Goal: Information Seeking & Learning: Find specific fact

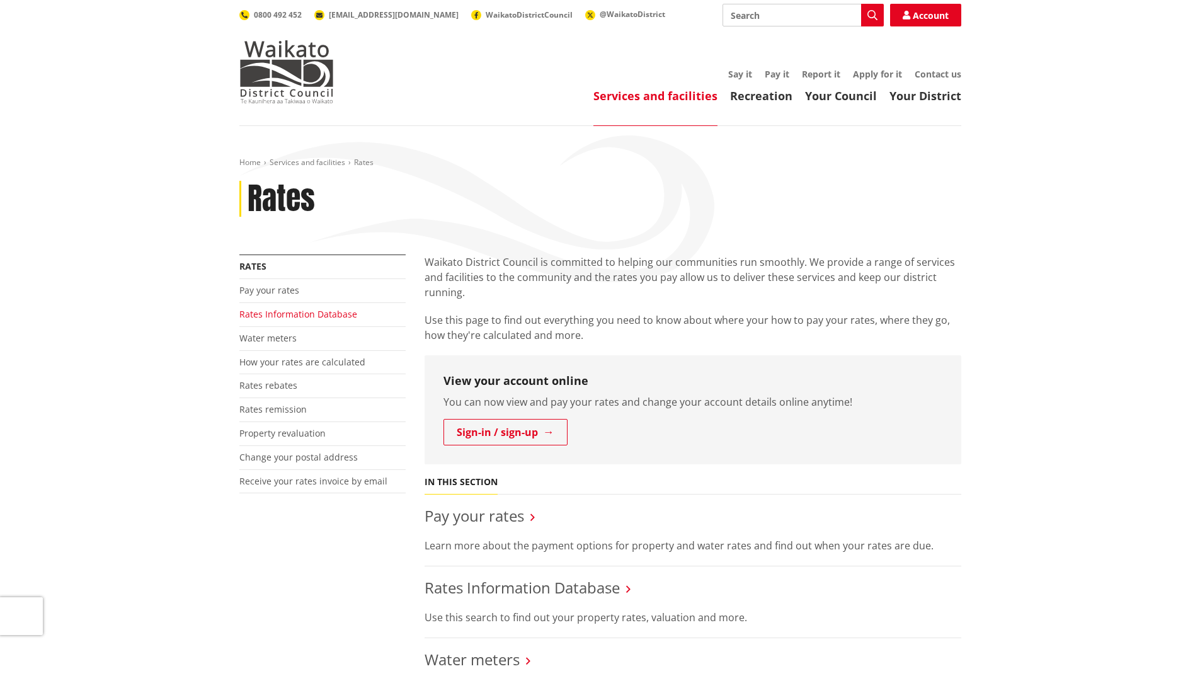
click at [288, 312] on link "Rates Information Database" at bounding box center [298, 314] width 118 height 12
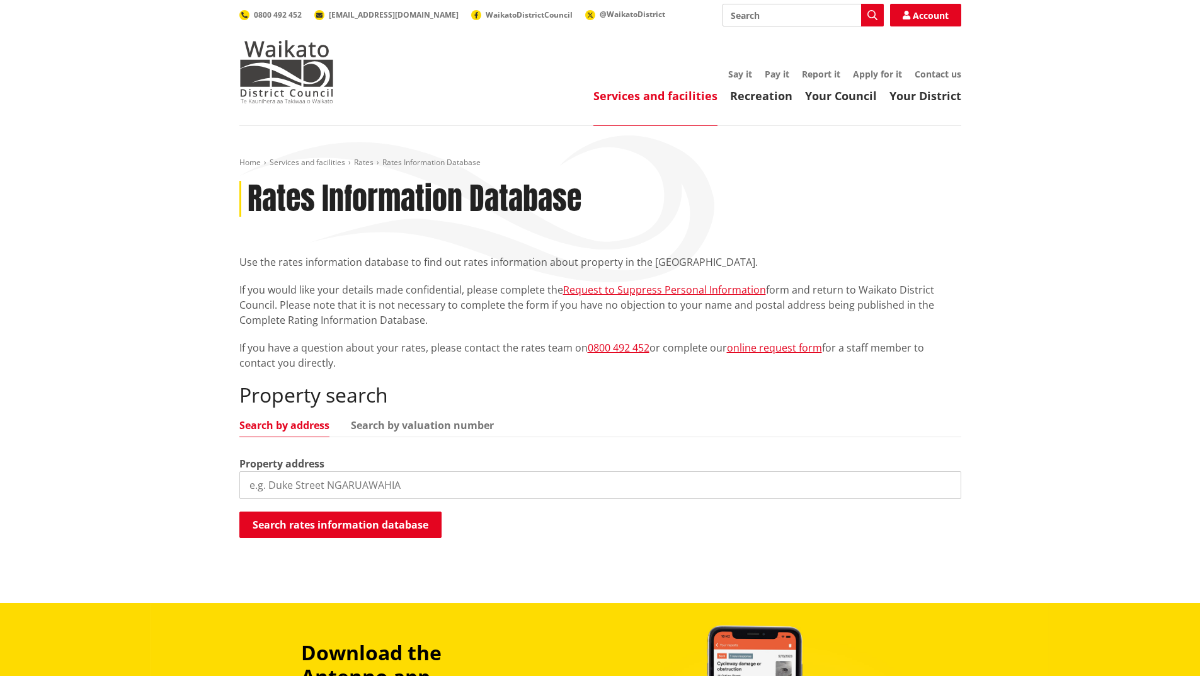
click at [783, 355] on p "If you have a question about your rates, please contact the rates team on 0800 …" at bounding box center [600, 355] width 722 height 30
click at [783, 351] on link "online request form" at bounding box center [774, 348] width 95 height 14
click at [361, 160] on link "Rates" at bounding box center [364, 162] width 20 height 11
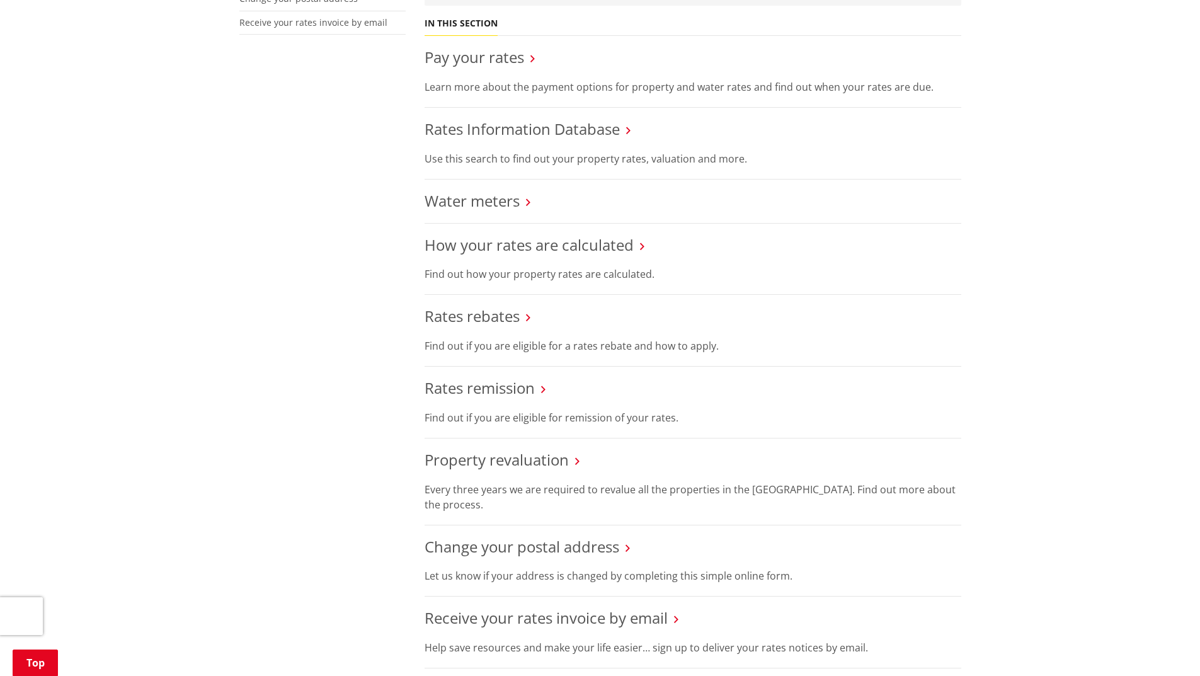
scroll to position [252, 0]
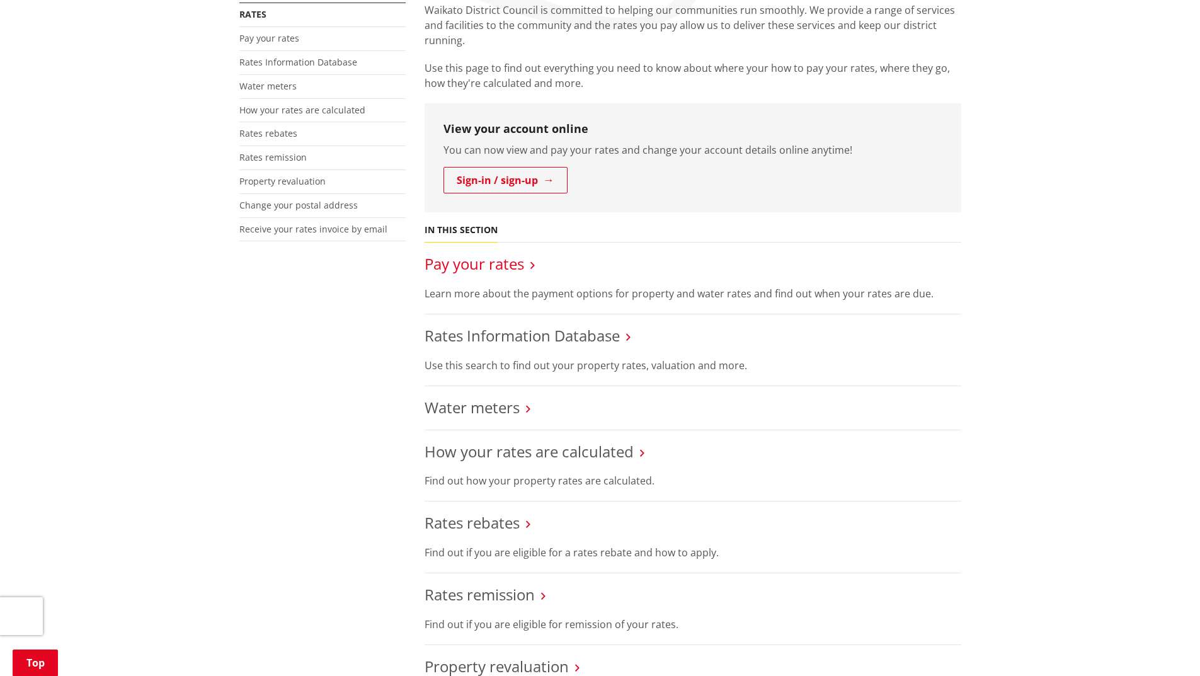
click at [503, 265] on link "Pay your rates" at bounding box center [473, 263] width 99 height 21
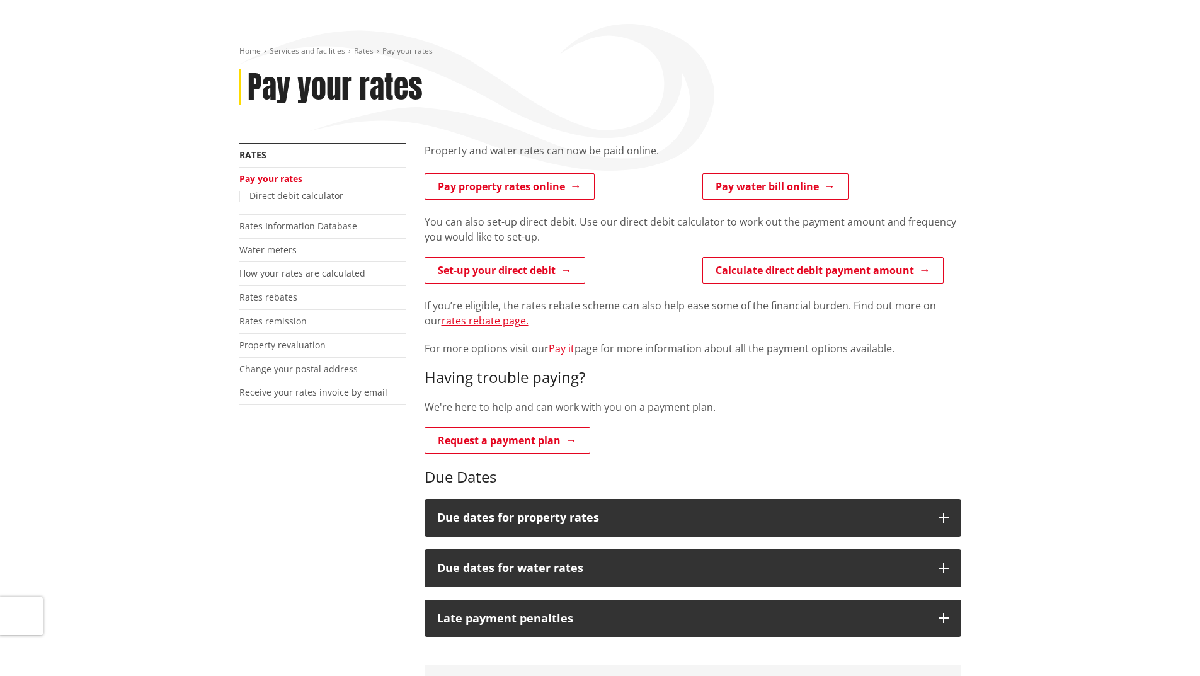
scroll to position [252, 0]
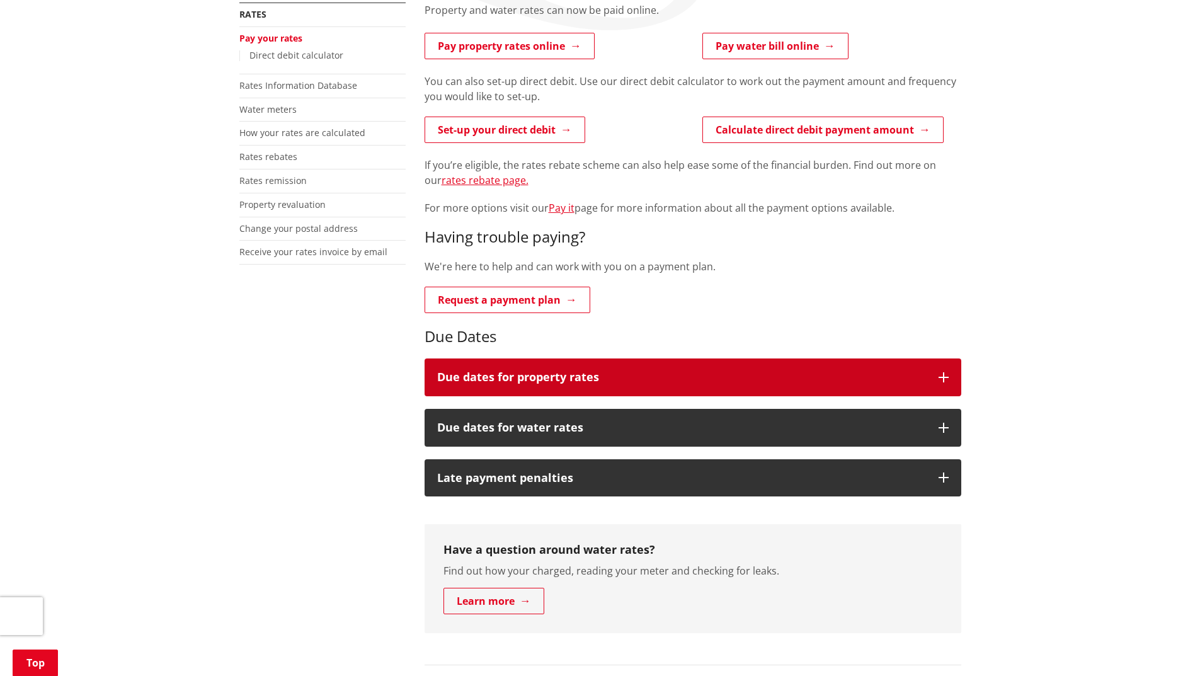
click at [935, 378] on button "Due dates for property rates" at bounding box center [692, 377] width 537 height 38
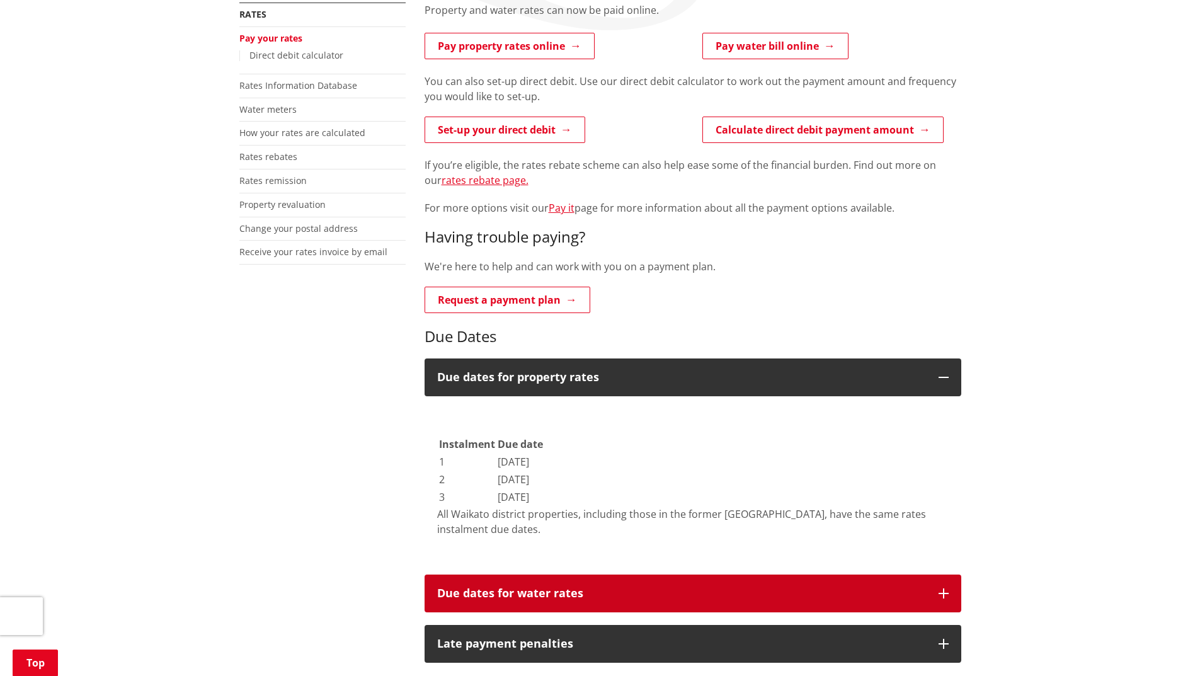
click at [932, 589] on button "Due dates for water rates" at bounding box center [692, 593] width 537 height 38
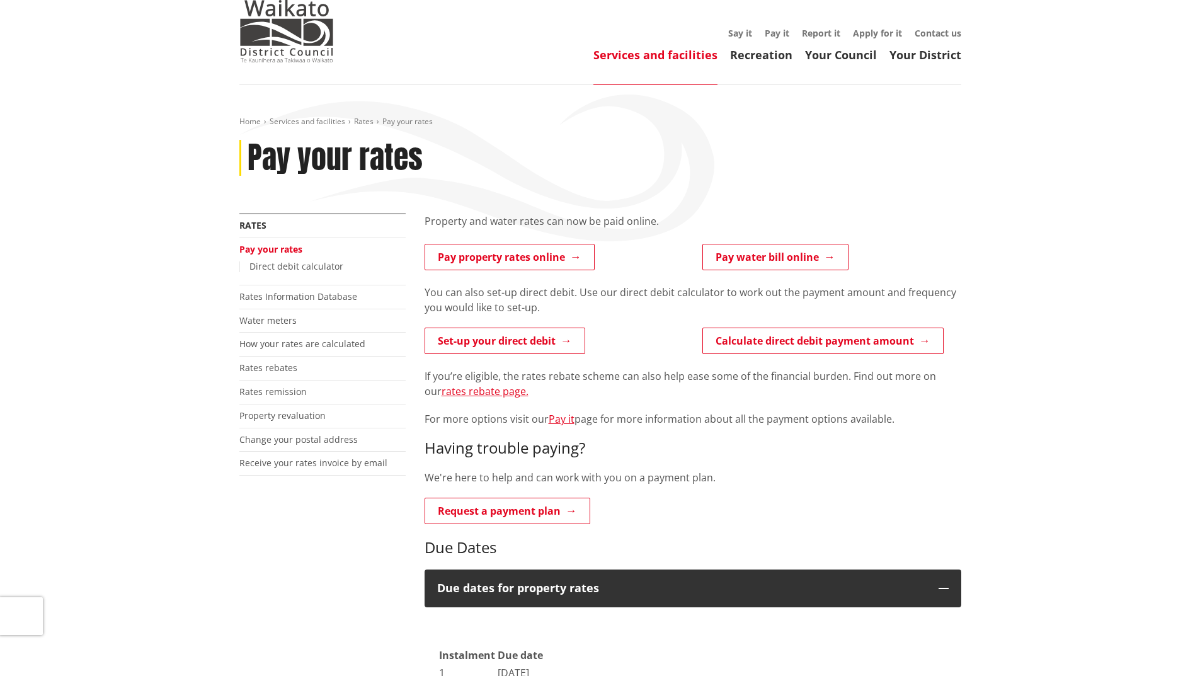
scroll to position [0, 0]
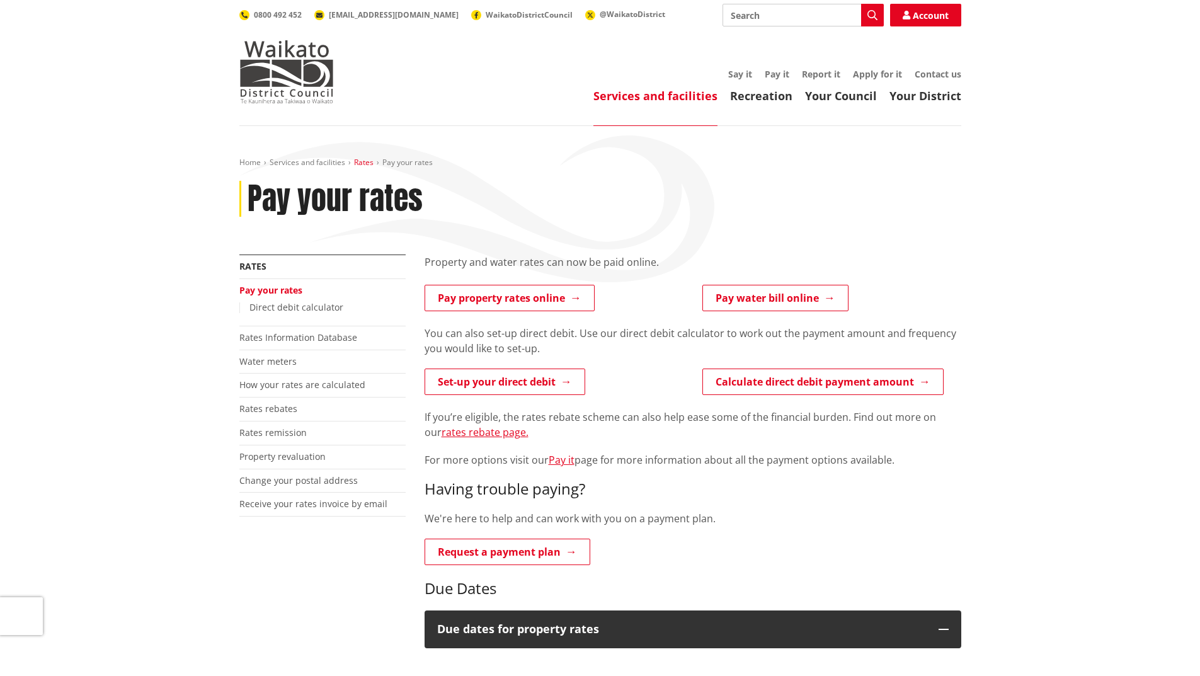
click at [366, 161] on link "Rates" at bounding box center [364, 162] width 20 height 11
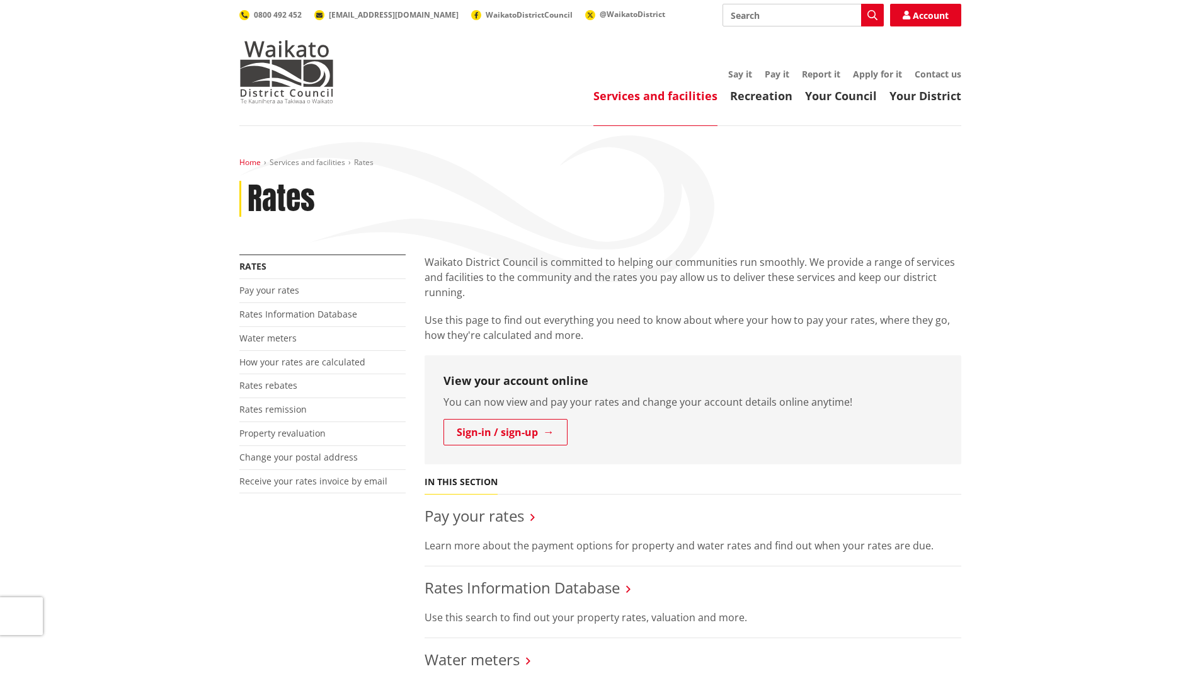
click at [252, 159] on link "Home" at bounding box center [249, 162] width 21 height 11
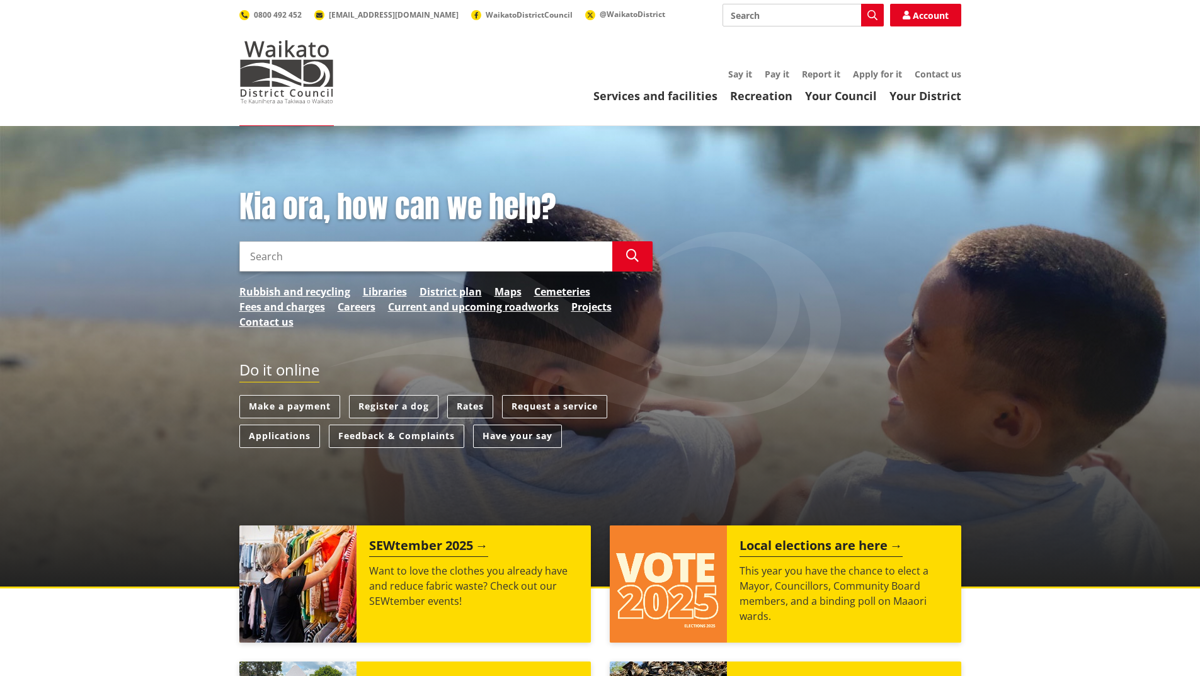
click at [480, 404] on link "Rates" at bounding box center [470, 406] width 46 height 23
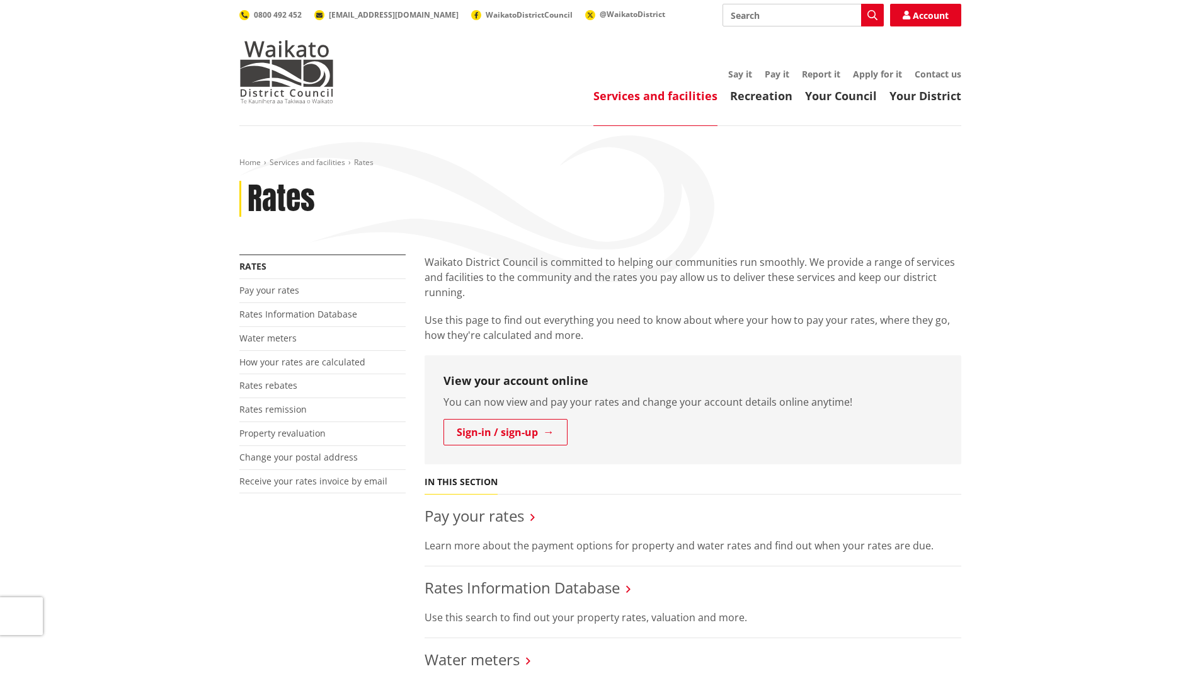
scroll to position [63, 0]
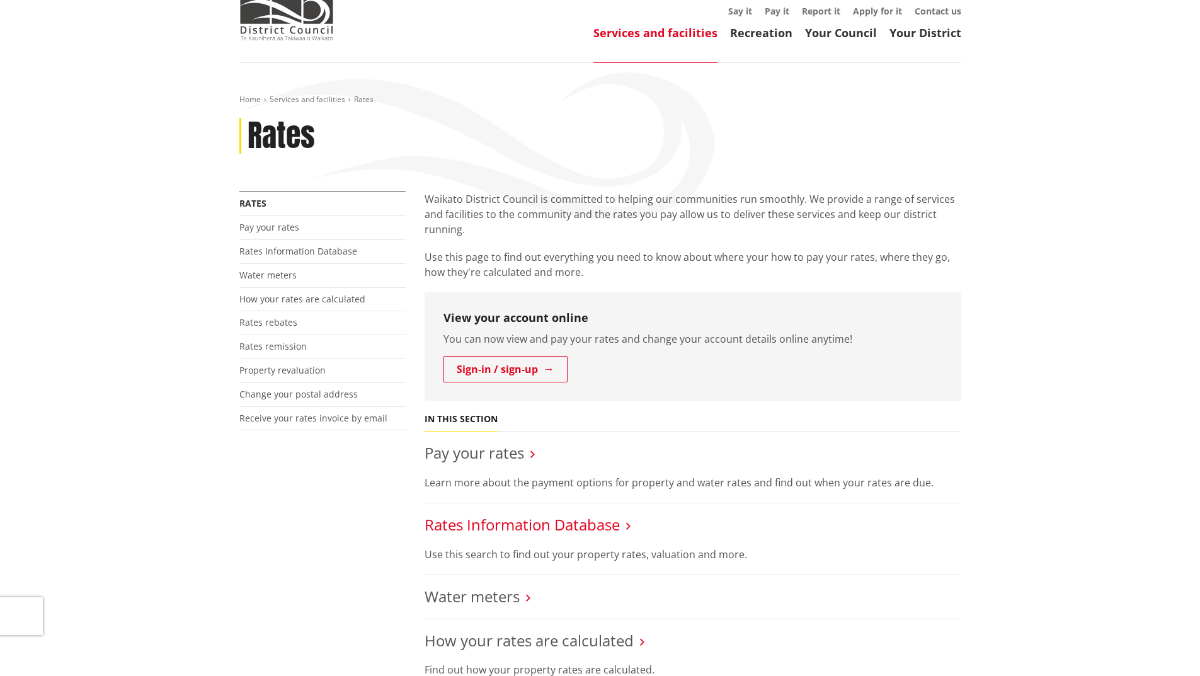
click at [531, 528] on link "Rates Information Database" at bounding box center [521, 524] width 195 height 21
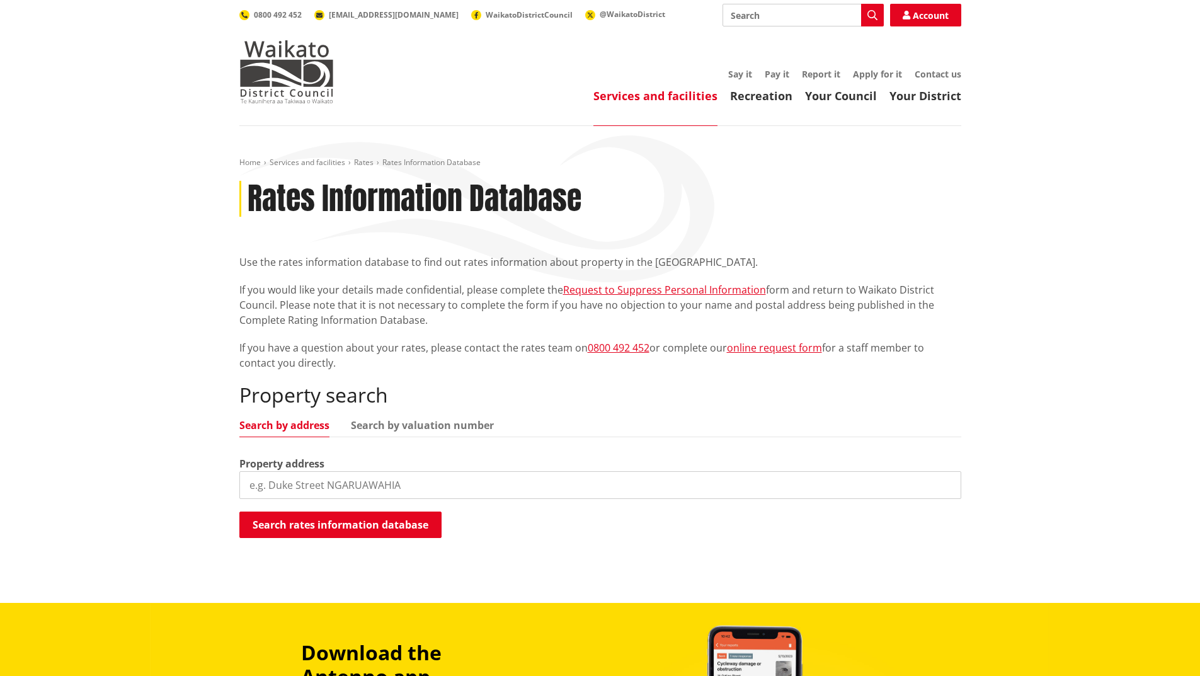
click at [297, 482] on input "search" at bounding box center [600, 485] width 722 height 28
type input "111A Platt Road"
click at [301, 522] on button "Search rates information database" at bounding box center [340, 524] width 202 height 26
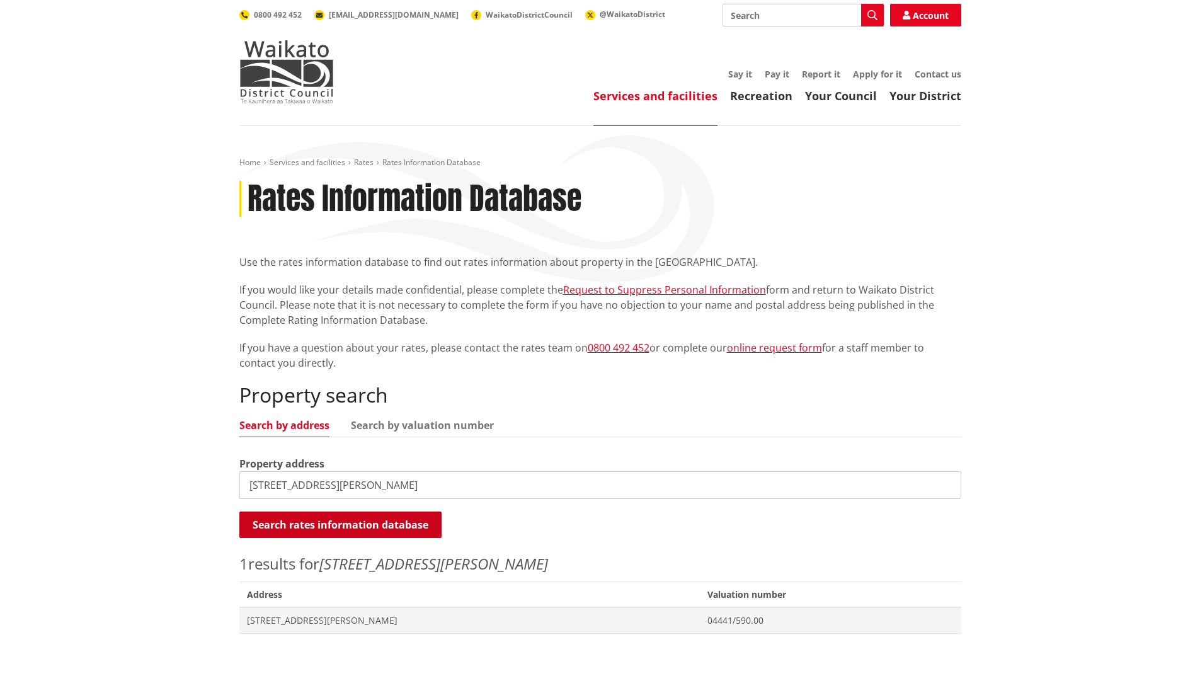
scroll to position [189, 0]
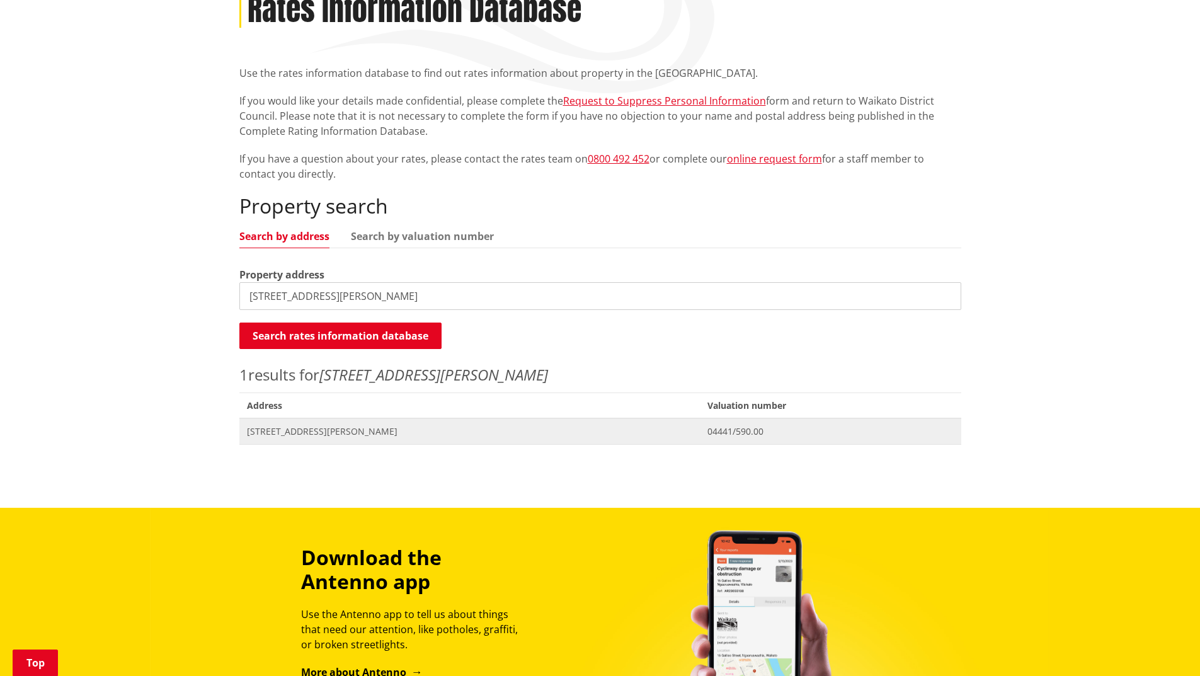
click at [319, 428] on span "111A Platt Road TAUWHARE" at bounding box center [470, 431] width 446 height 13
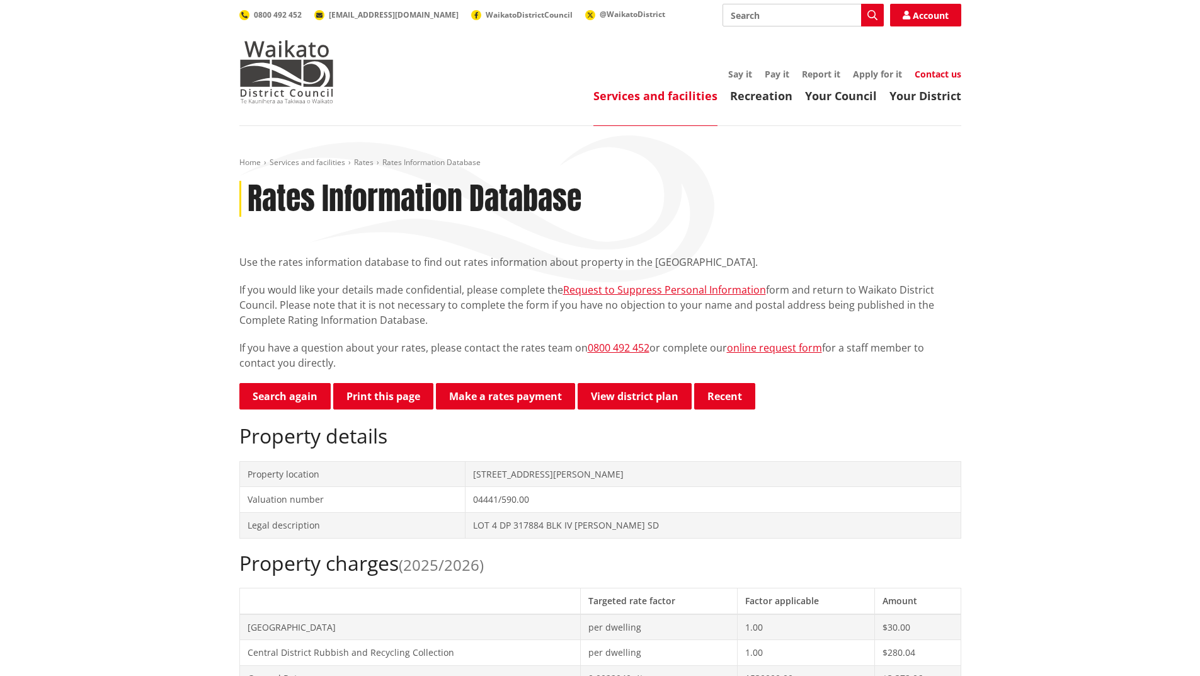
click at [936, 73] on link "Contact us" at bounding box center [937, 74] width 47 height 12
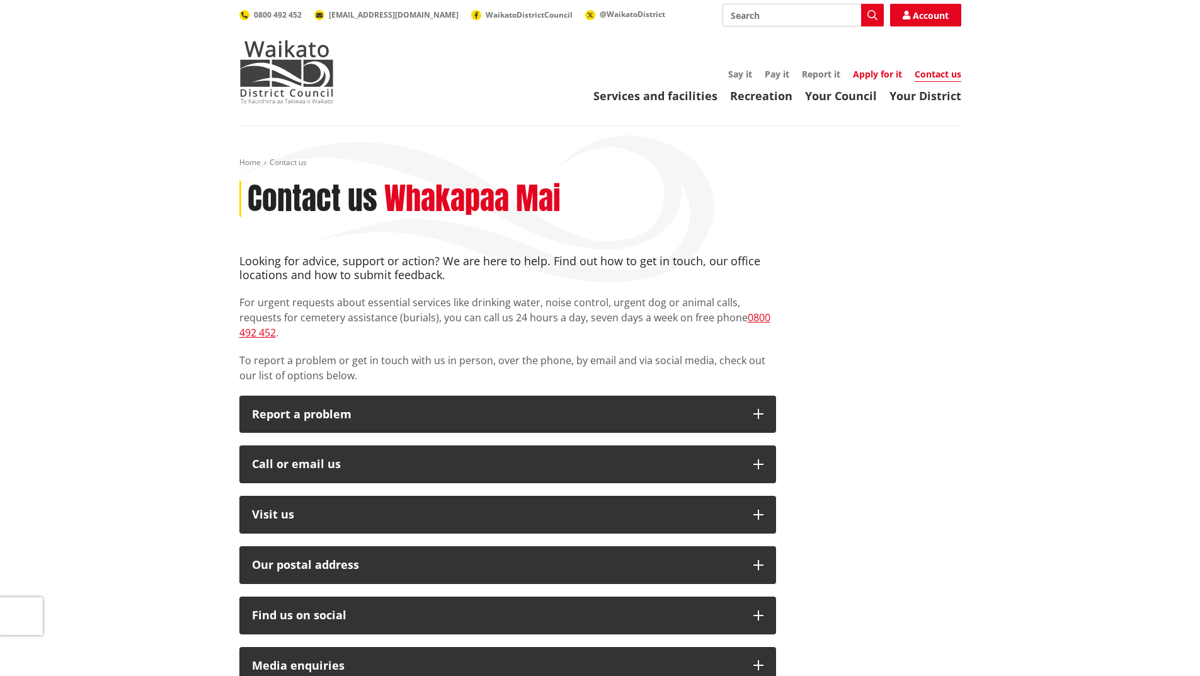
click at [885, 72] on link "Apply for it" at bounding box center [877, 74] width 49 height 12
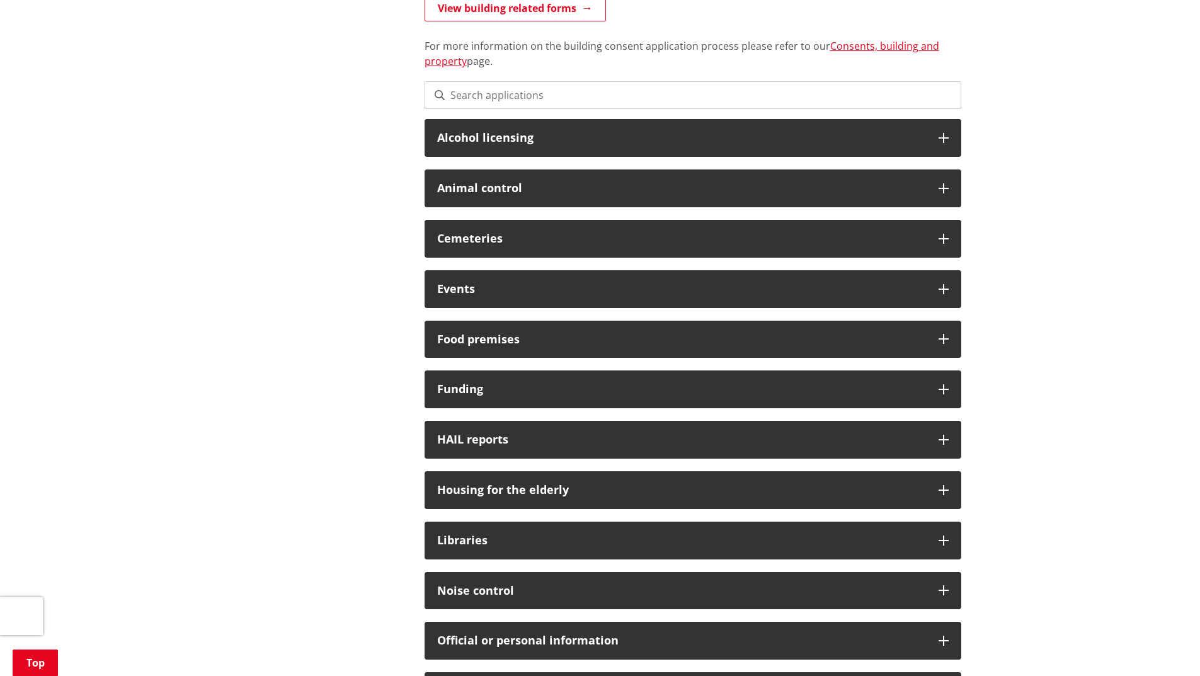
scroll to position [630, 0]
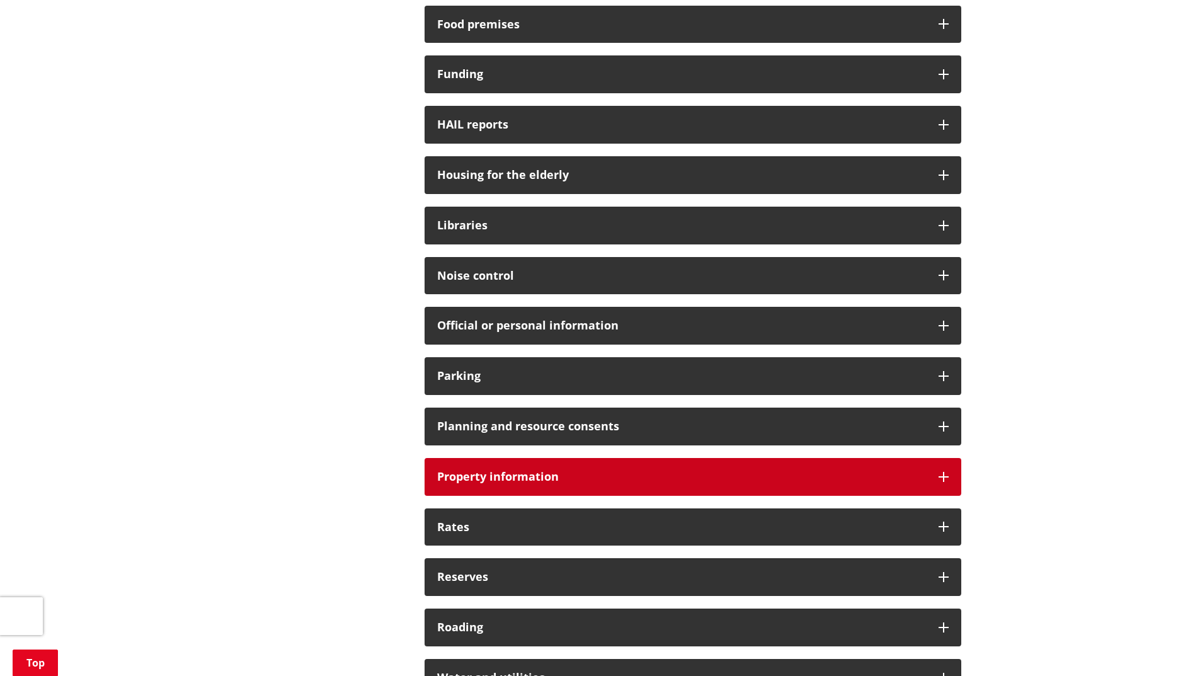
click at [944, 472] on icon at bounding box center [943, 477] width 10 height 10
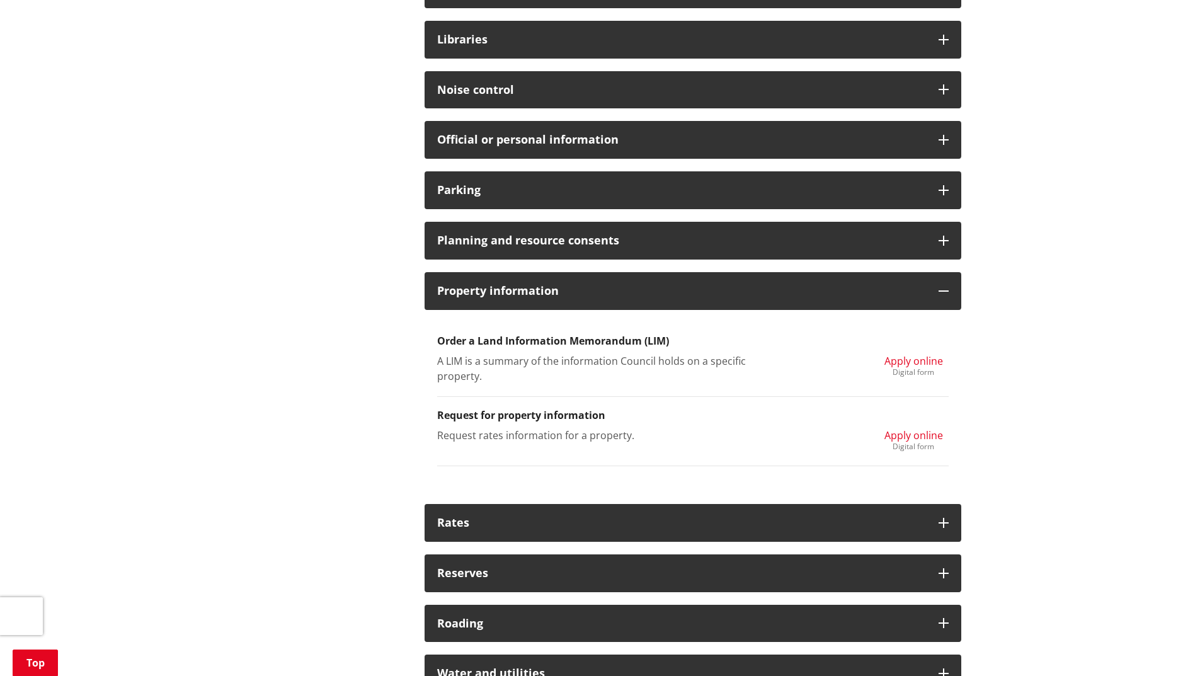
scroll to position [819, 0]
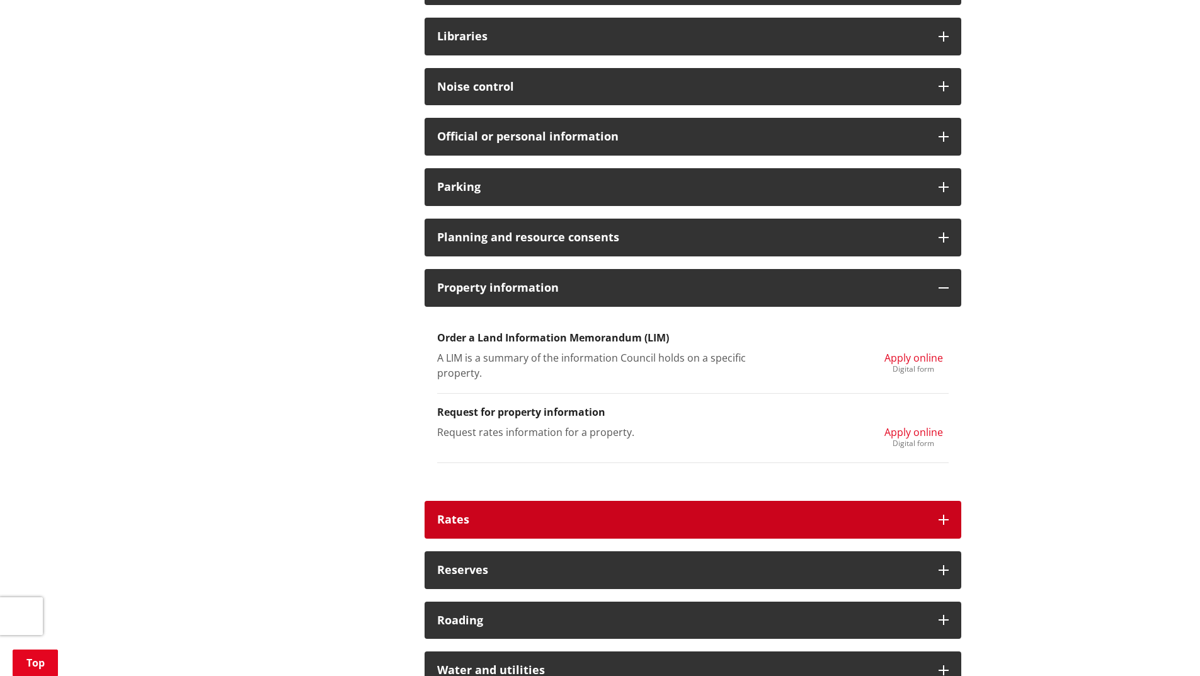
click at [955, 514] on div "Rates" at bounding box center [692, 520] width 537 height 38
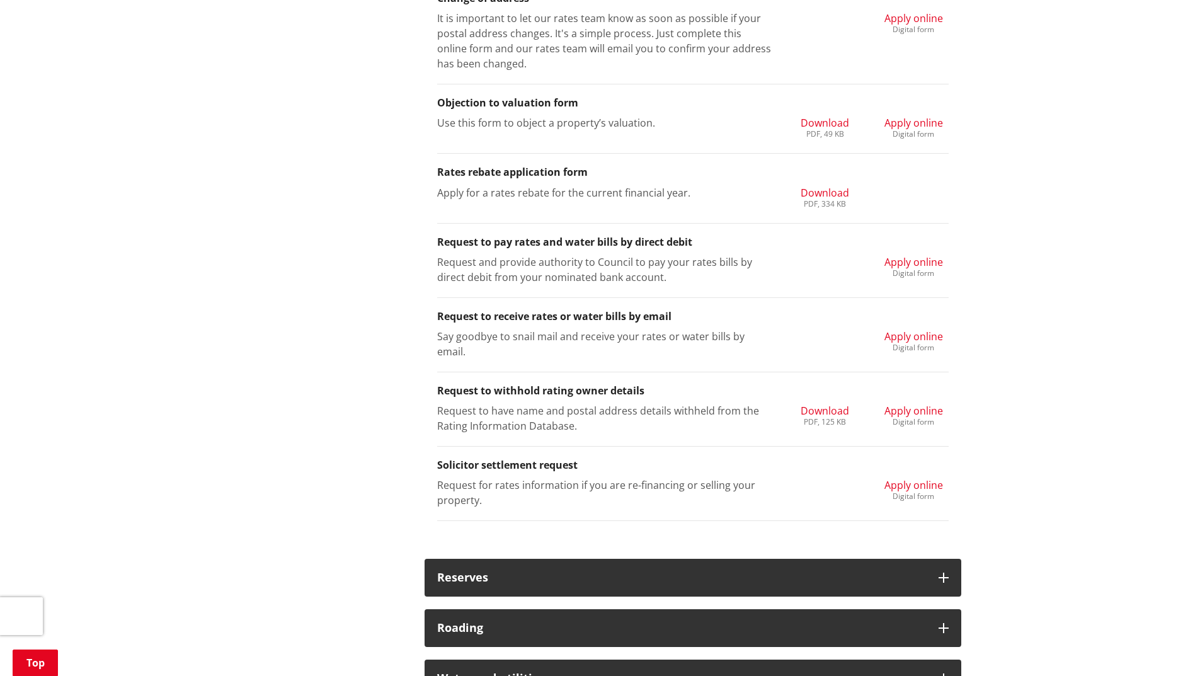
scroll to position [1574, 0]
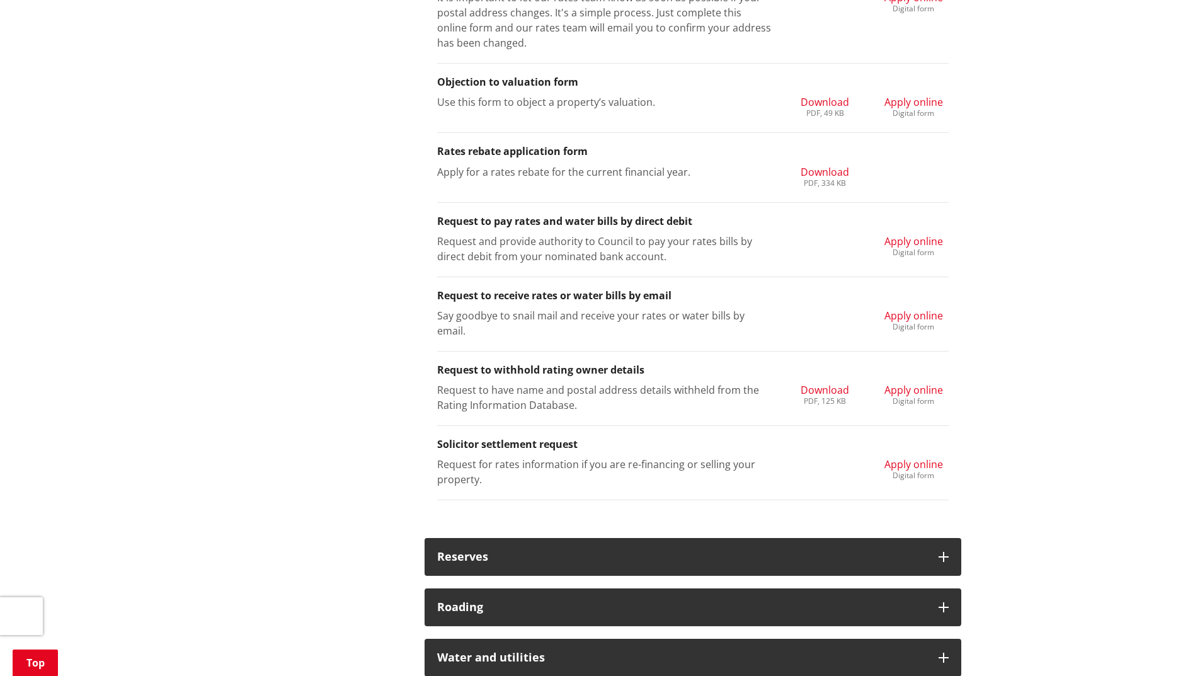
click at [901, 457] on span "Apply online" at bounding box center [913, 464] width 59 height 14
